Goal: Obtain resource: Obtain resource

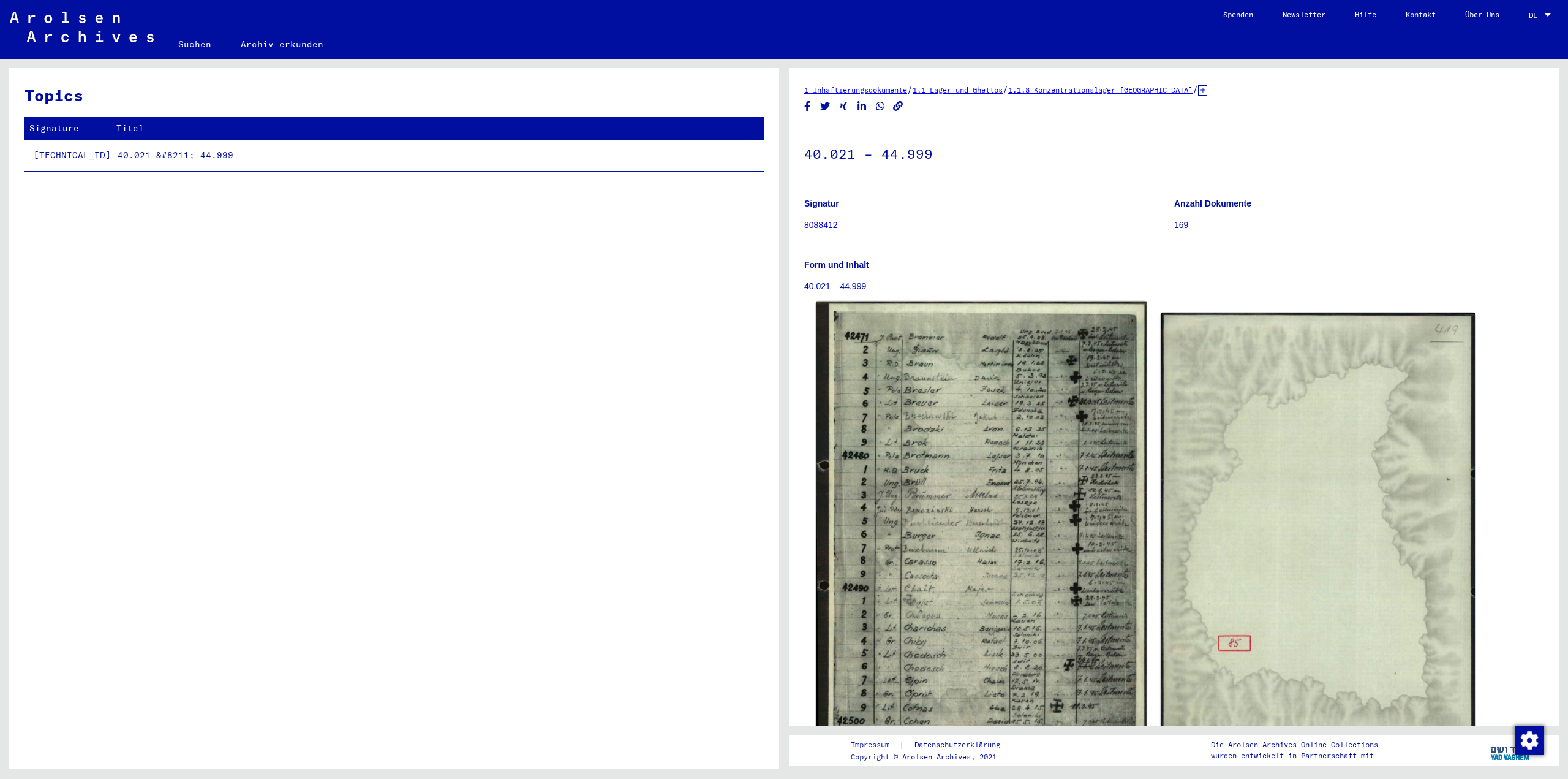
click at [977, 511] on img at bounding box center [980, 525] width 330 height 448
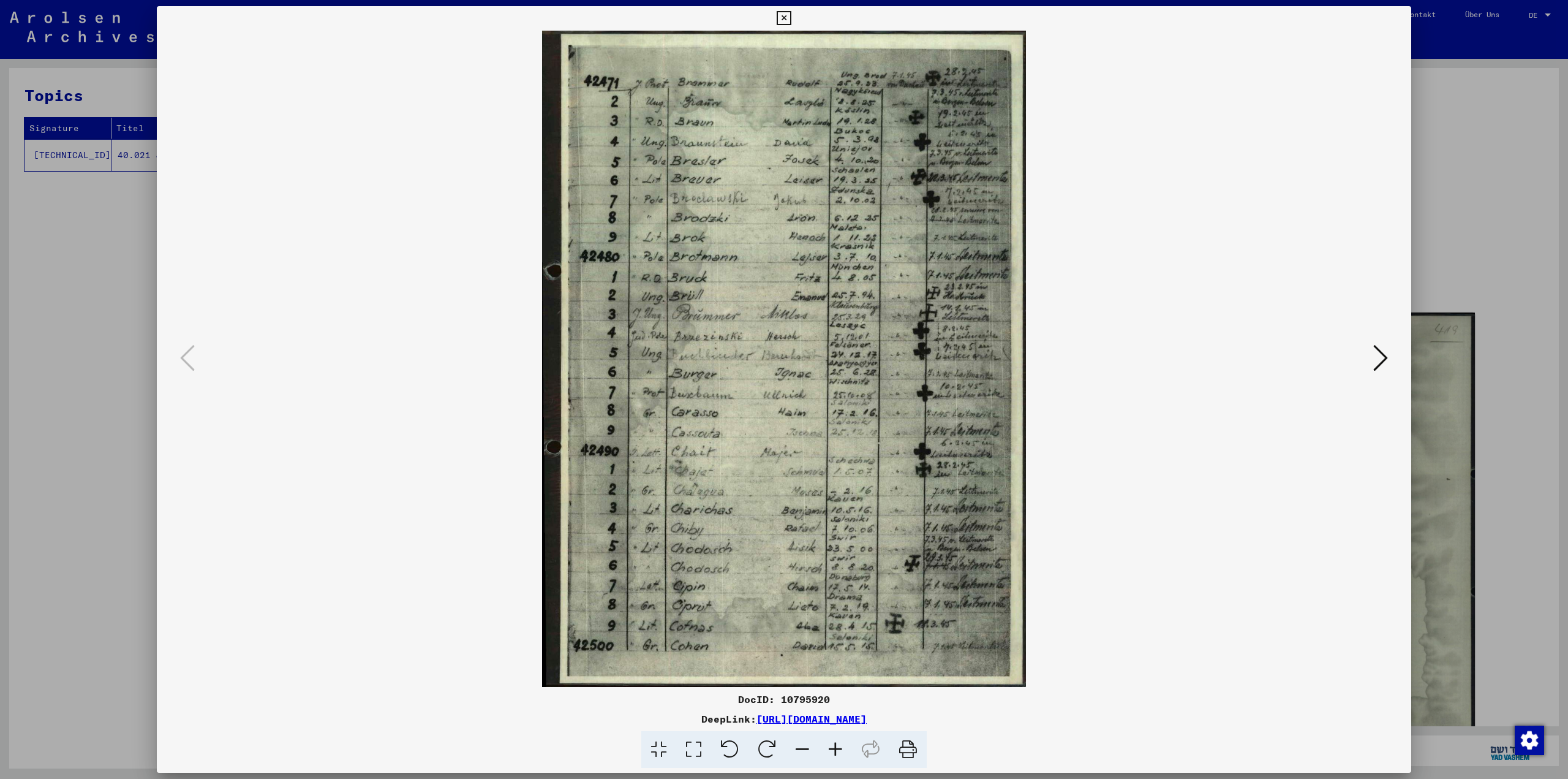
click at [835, 752] on icon at bounding box center [835, 749] width 33 height 37
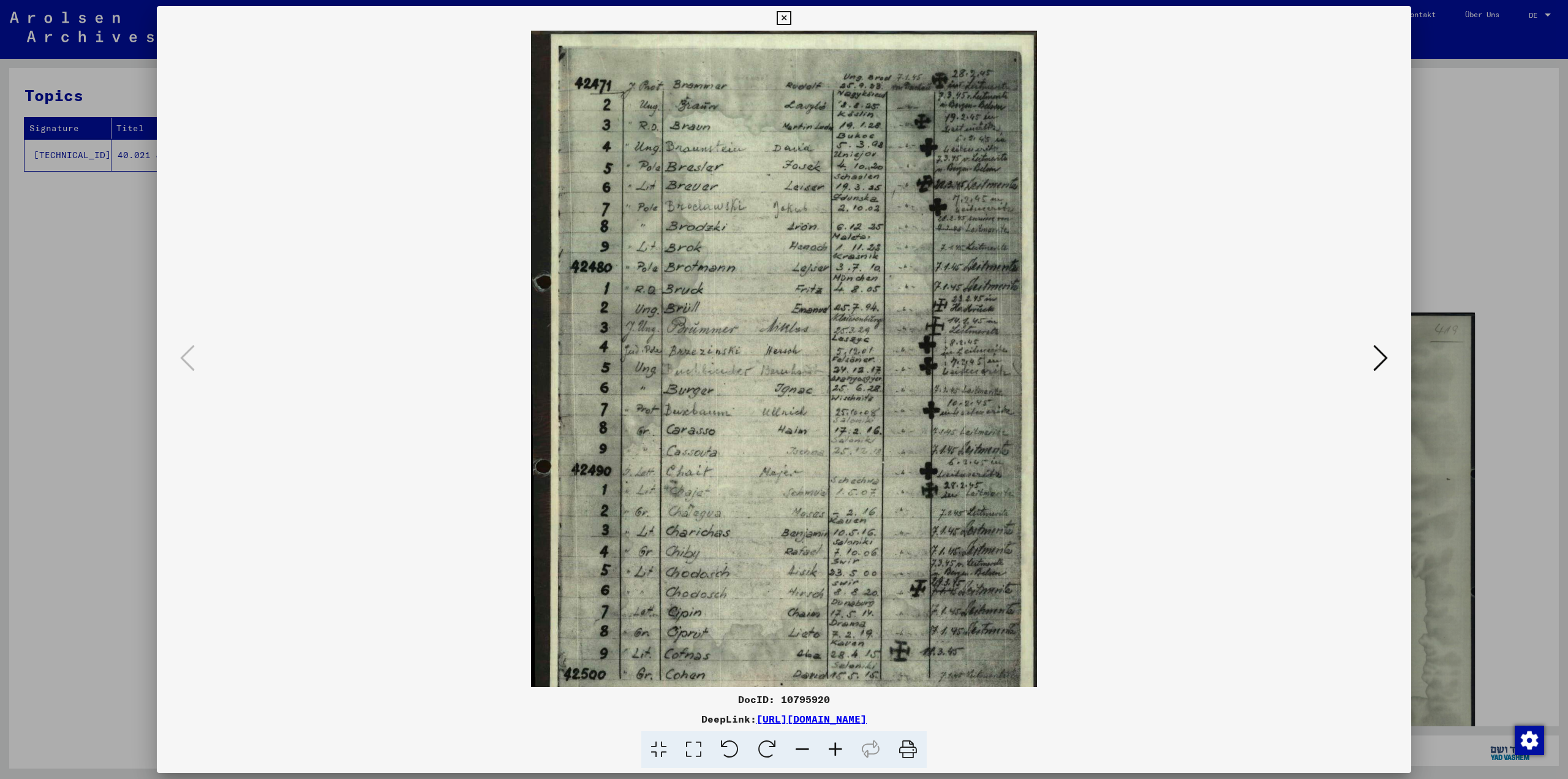
click at [835, 752] on icon at bounding box center [835, 749] width 33 height 37
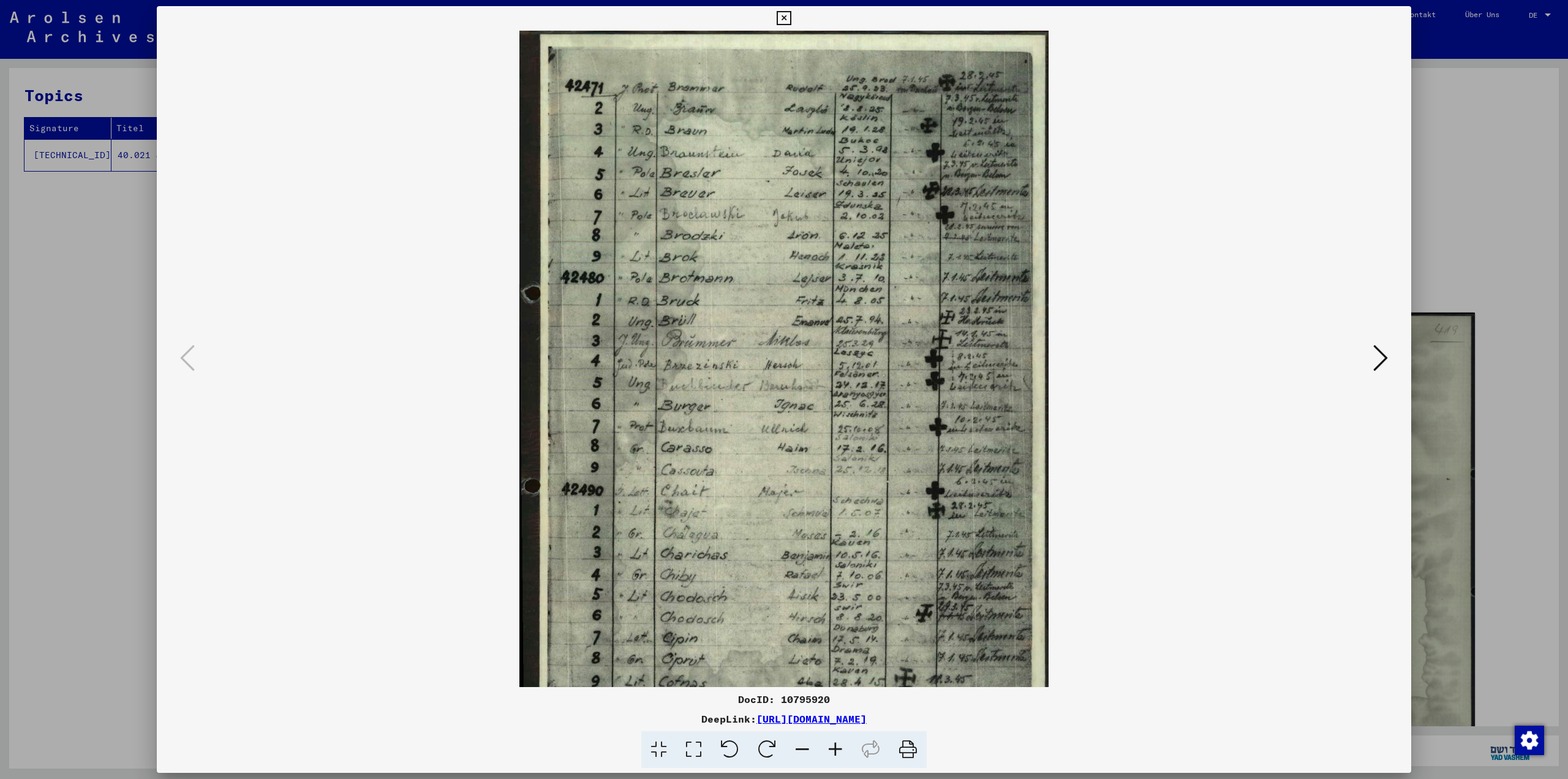
click at [835, 752] on icon at bounding box center [835, 749] width 33 height 37
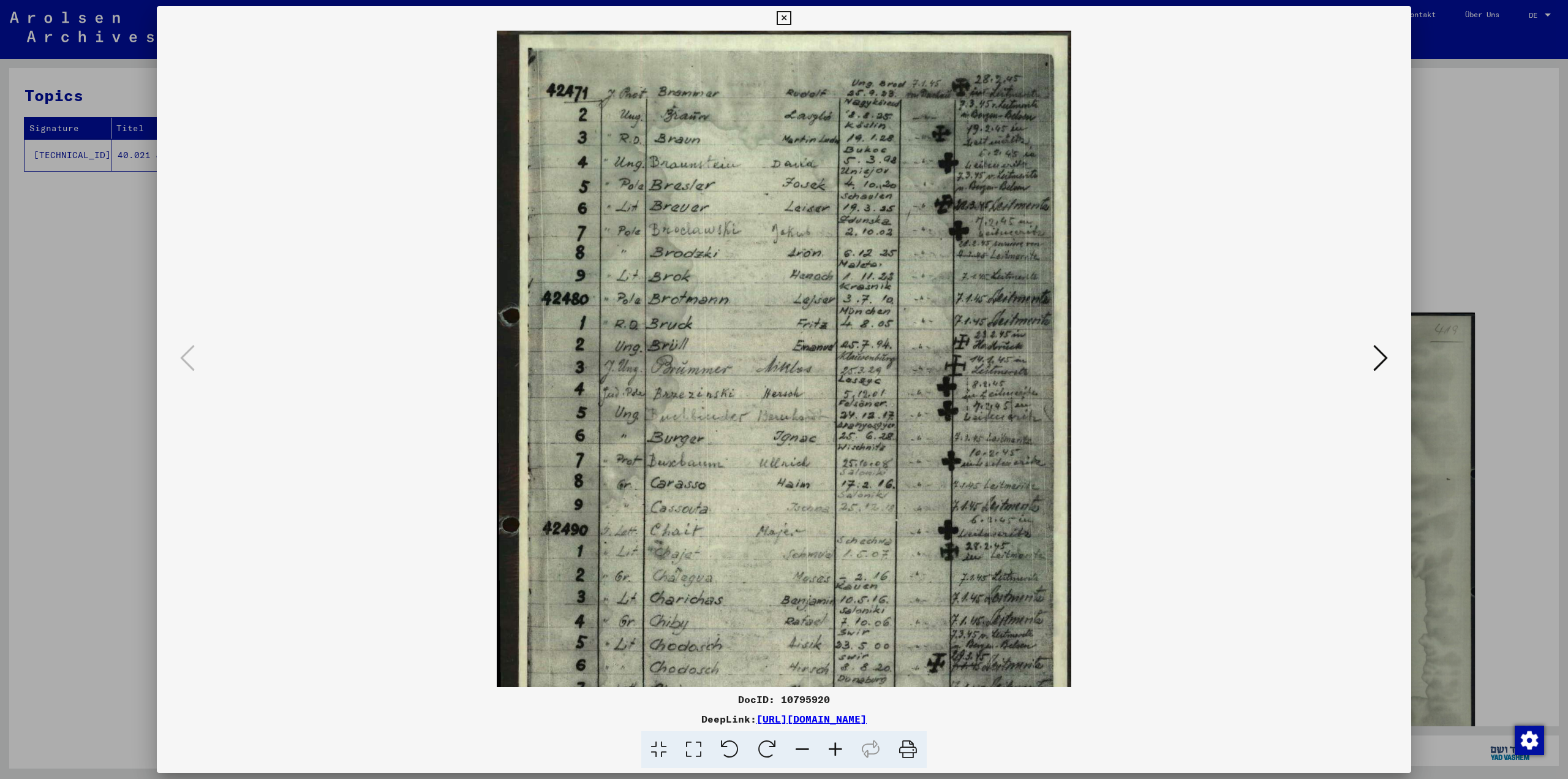
click at [835, 752] on icon at bounding box center [835, 749] width 33 height 37
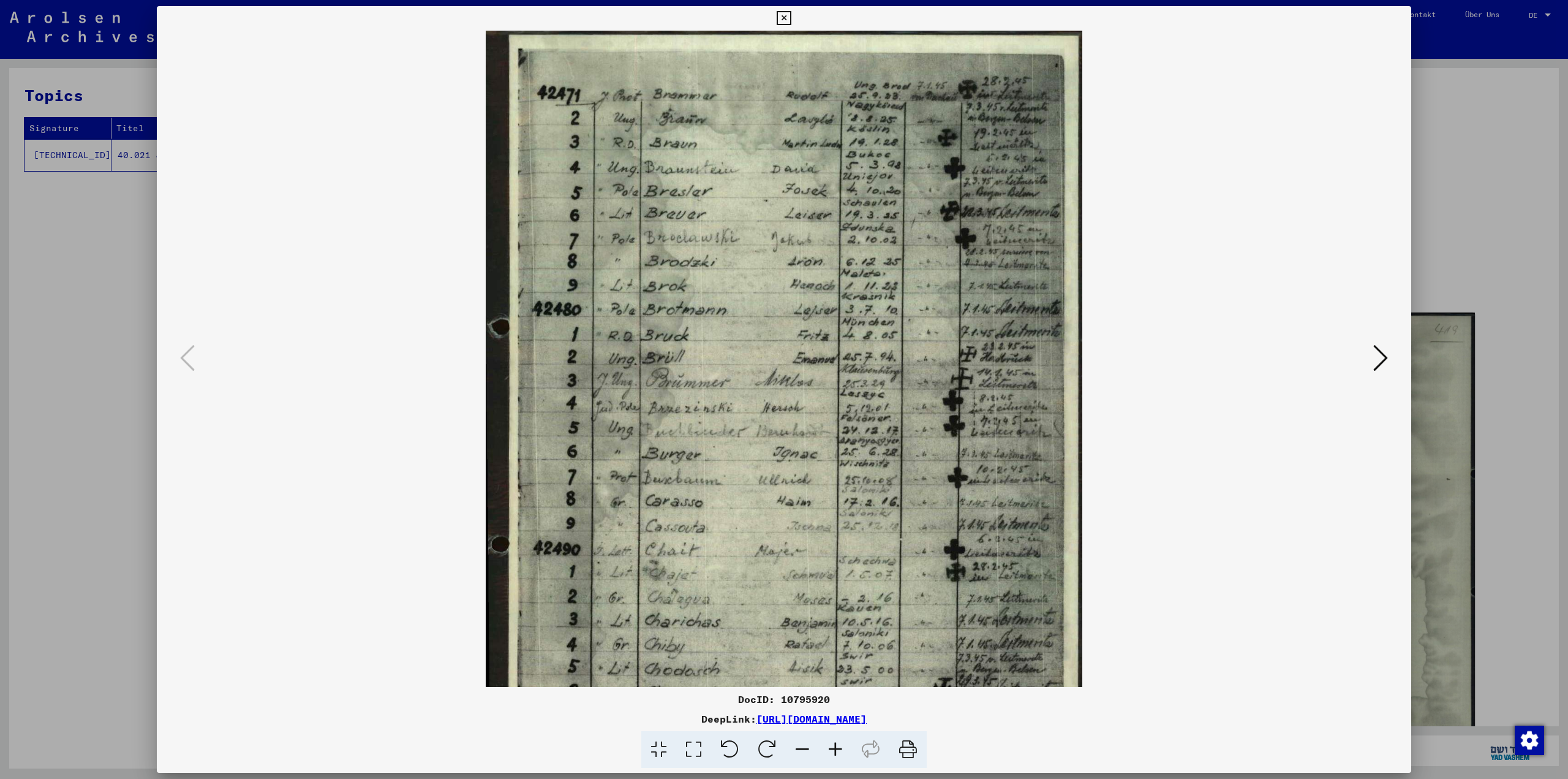
click at [835, 752] on icon at bounding box center [835, 749] width 33 height 37
click at [834, 752] on icon at bounding box center [835, 749] width 33 height 37
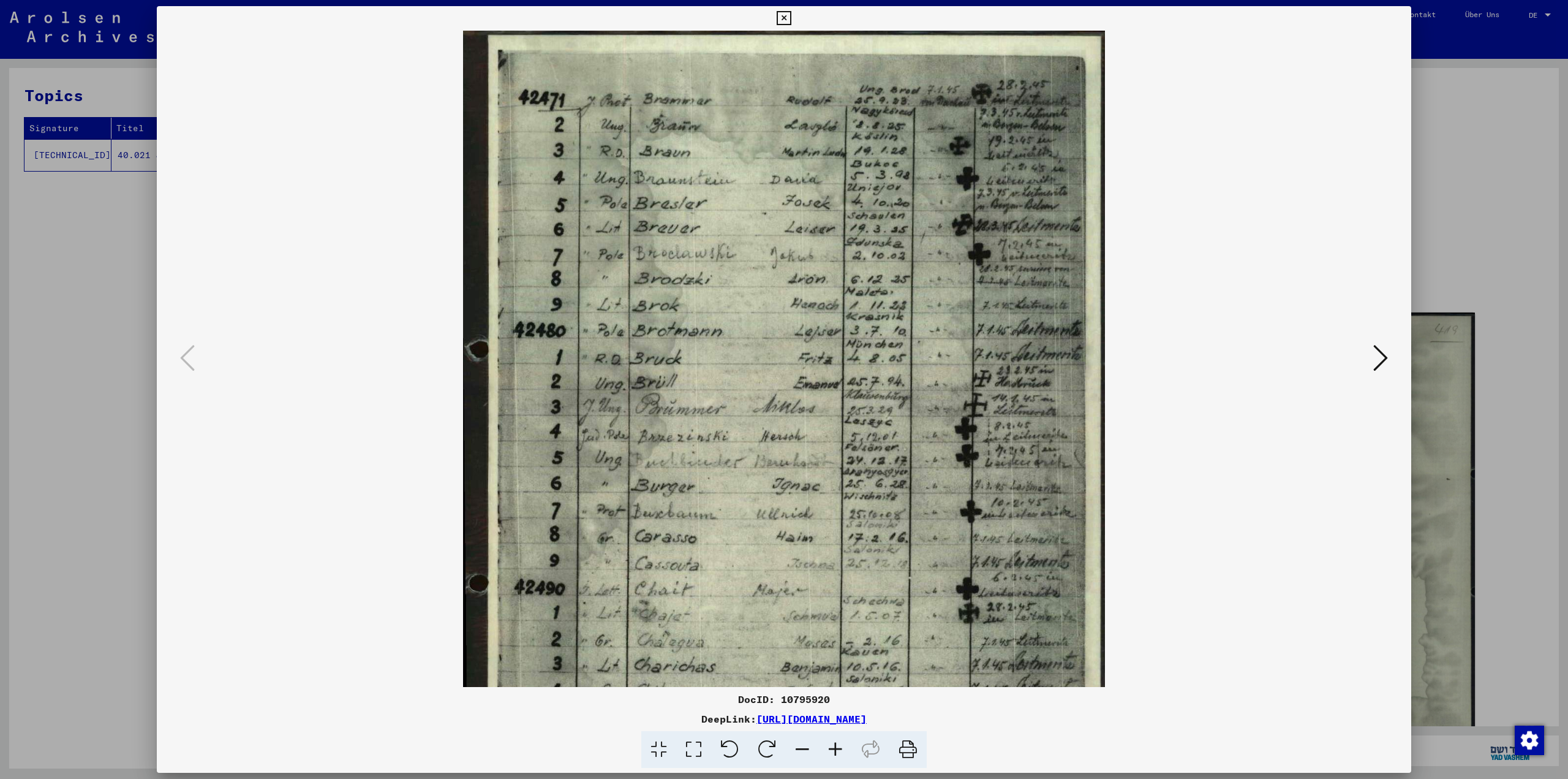
click at [833, 752] on icon at bounding box center [835, 749] width 33 height 37
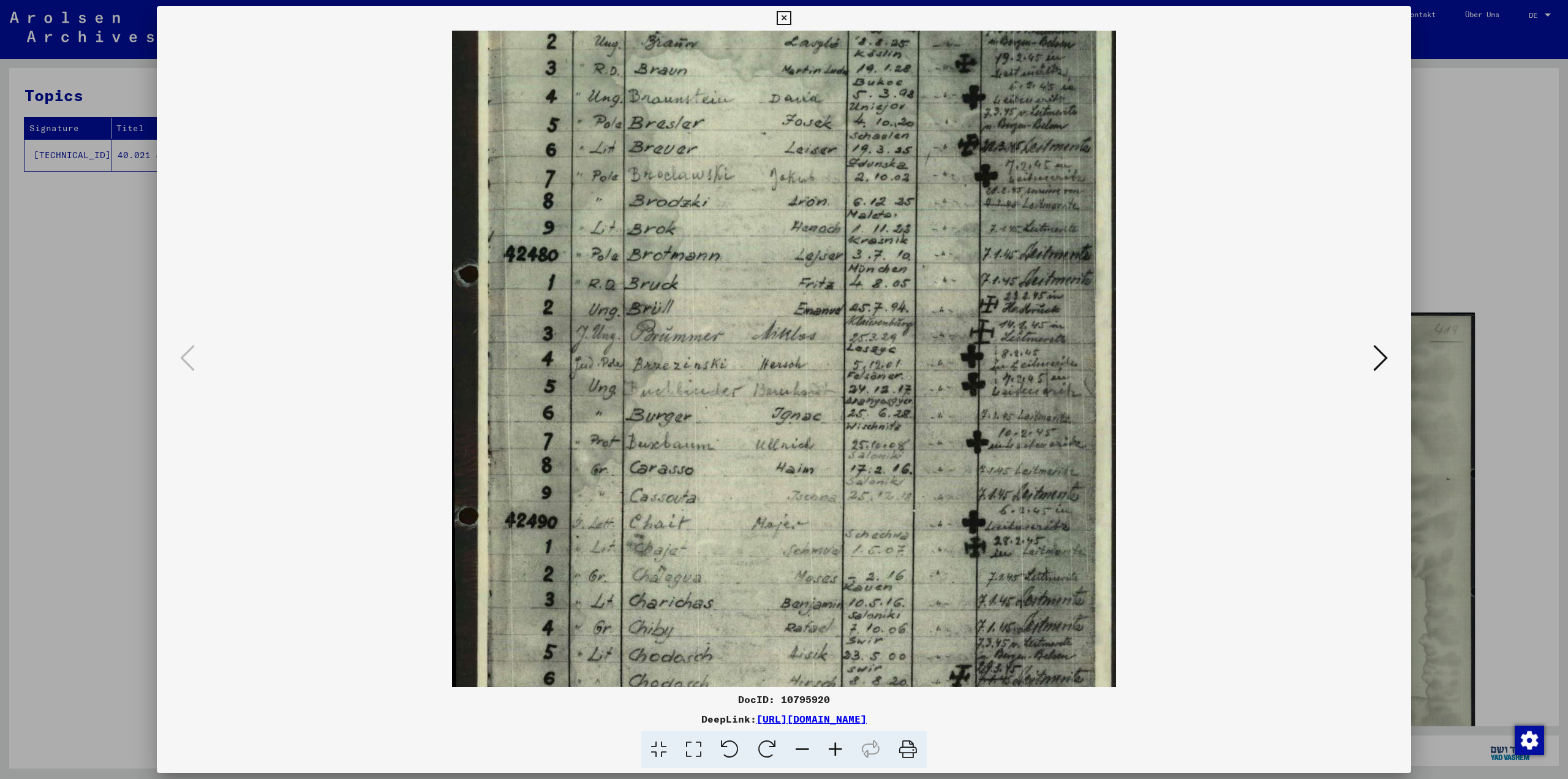
scroll to position [245, 0]
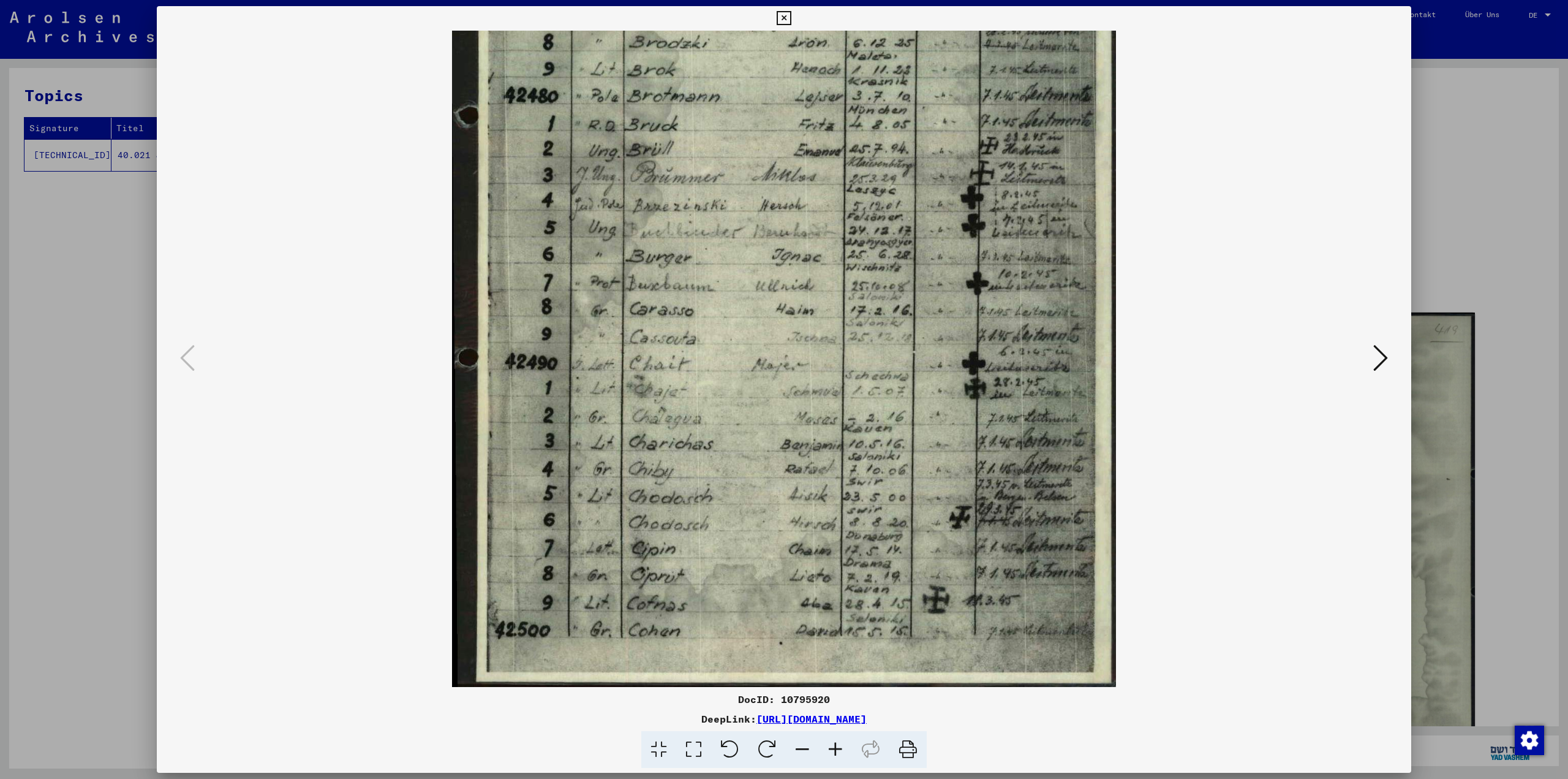
drag, startPoint x: 840, startPoint y: 578, endPoint x: 819, endPoint y: 301, distance: 277.8
click at [819, 301] on img at bounding box center [784, 236] width 664 height 901
click at [1435, 231] on div at bounding box center [784, 390] width 1568 height 779
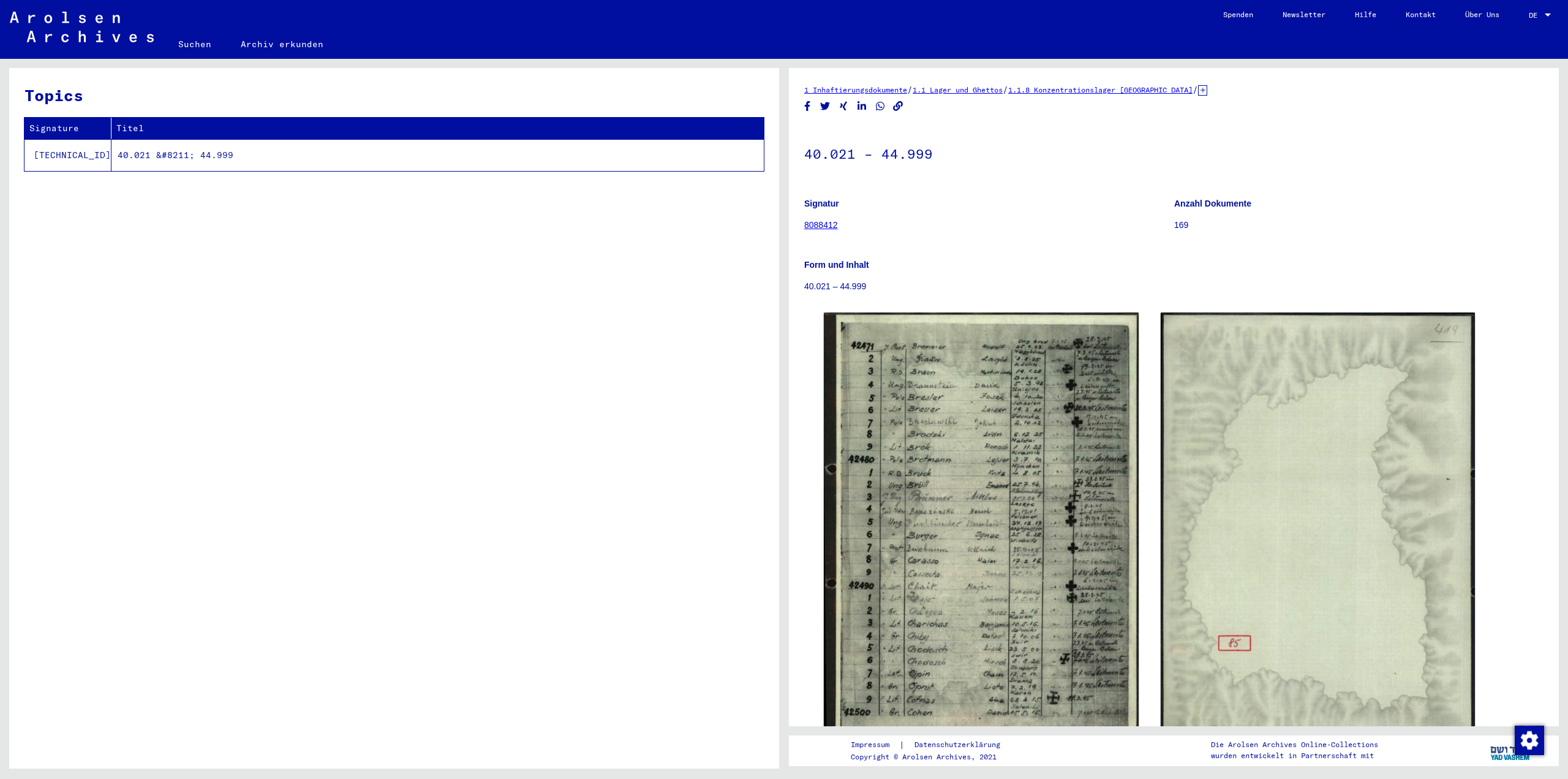
click at [896, 105] on icon "Copy link" at bounding box center [898, 106] width 11 height 11
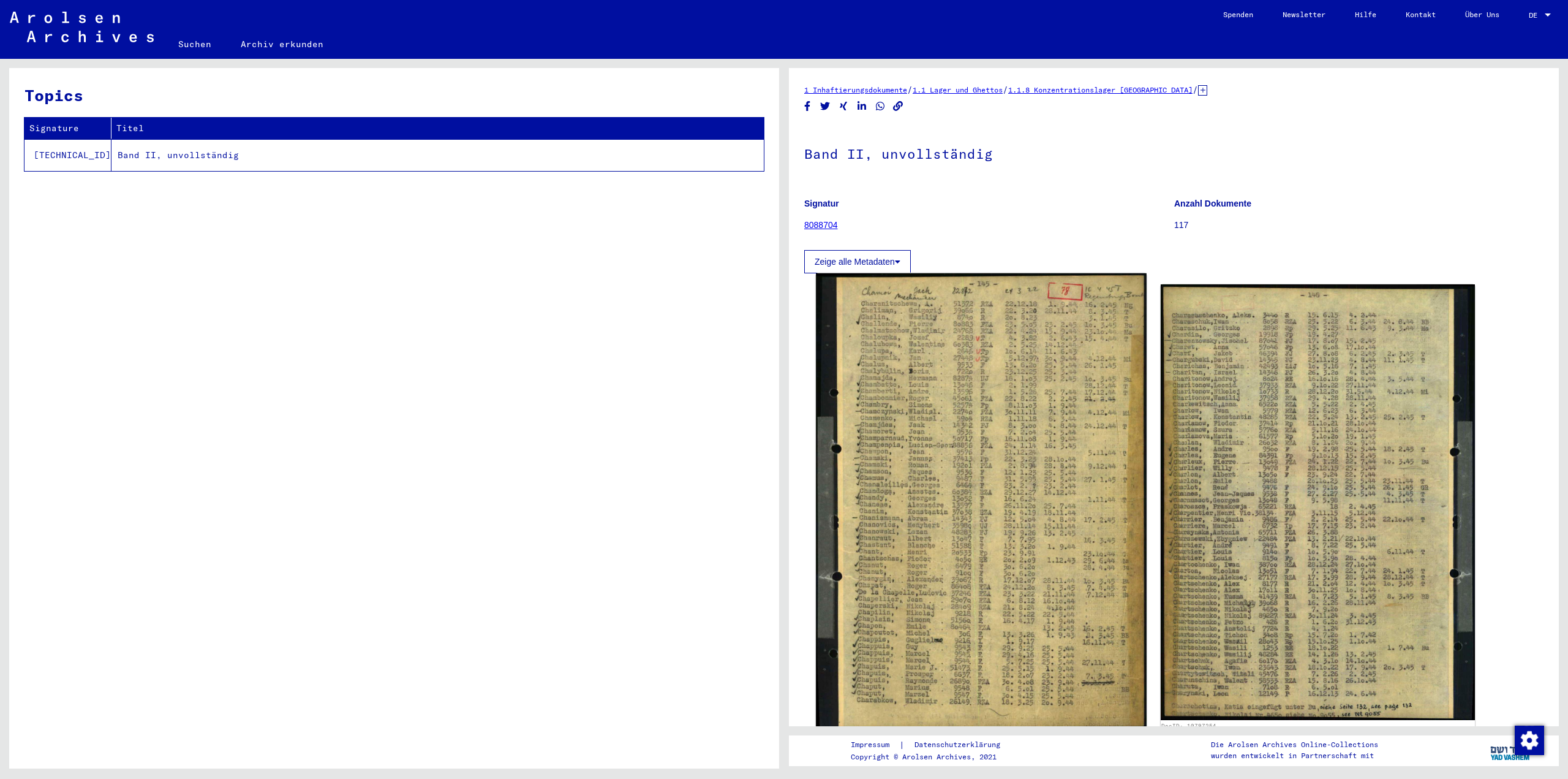
click at [1030, 483] on img at bounding box center [980, 502] width 330 height 458
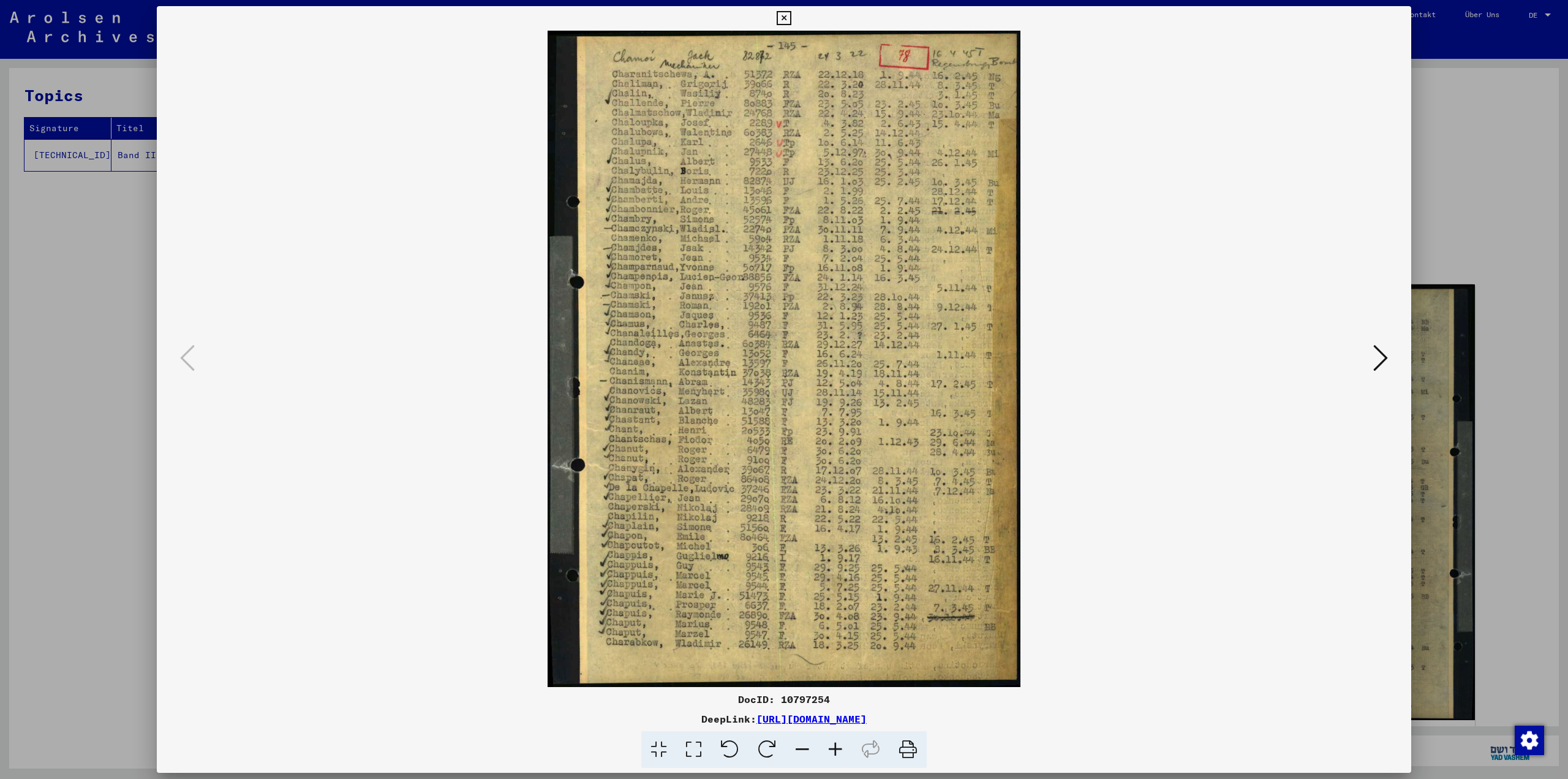
click at [1474, 132] on div at bounding box center [784, 390] width 1568 height 779
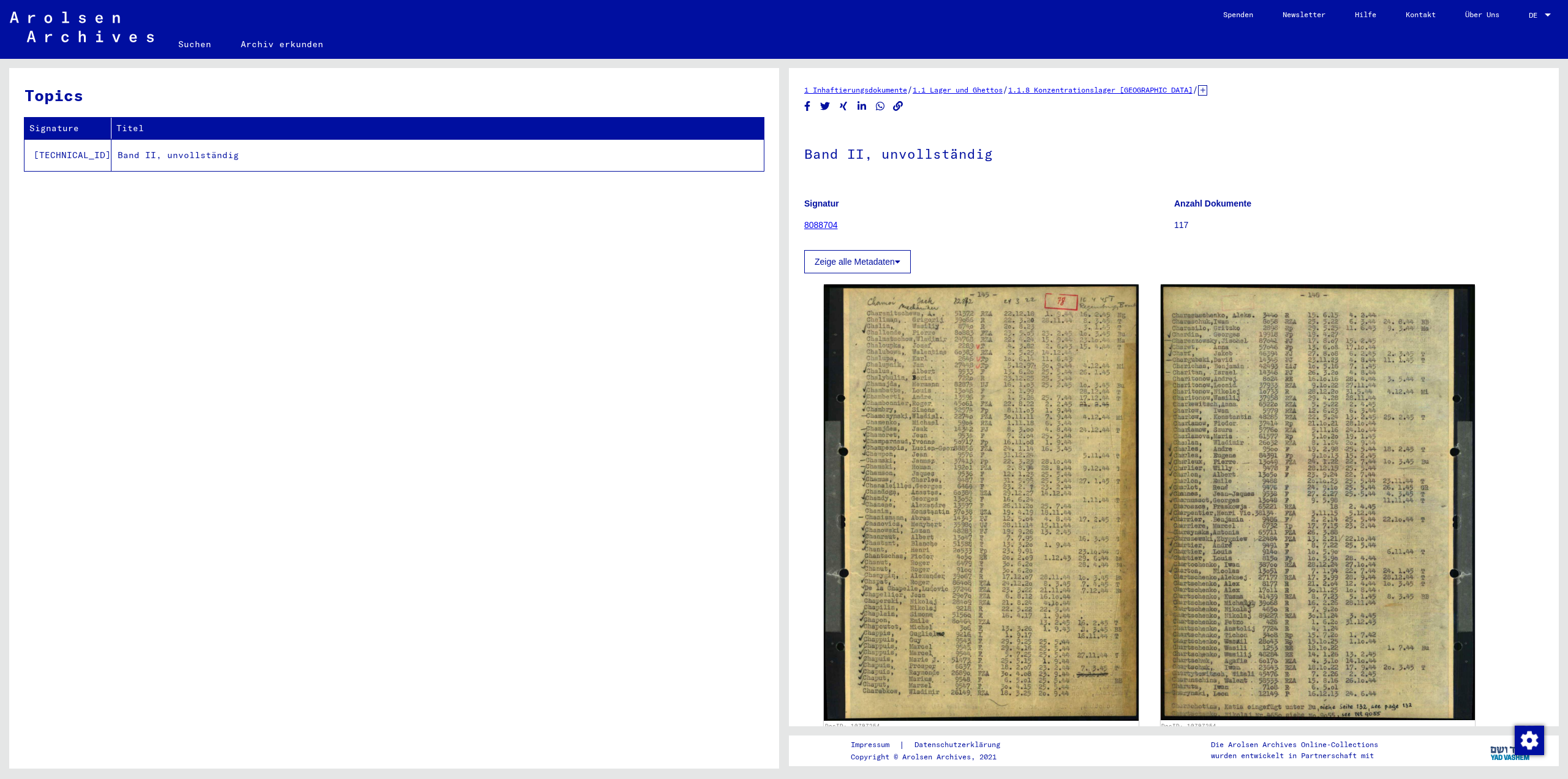
click at [900, 105] on icon "Copy link" at bounding box center [898, 106] width 13 height 11
